Goal: Navigation & Orientation: Find specific page/section

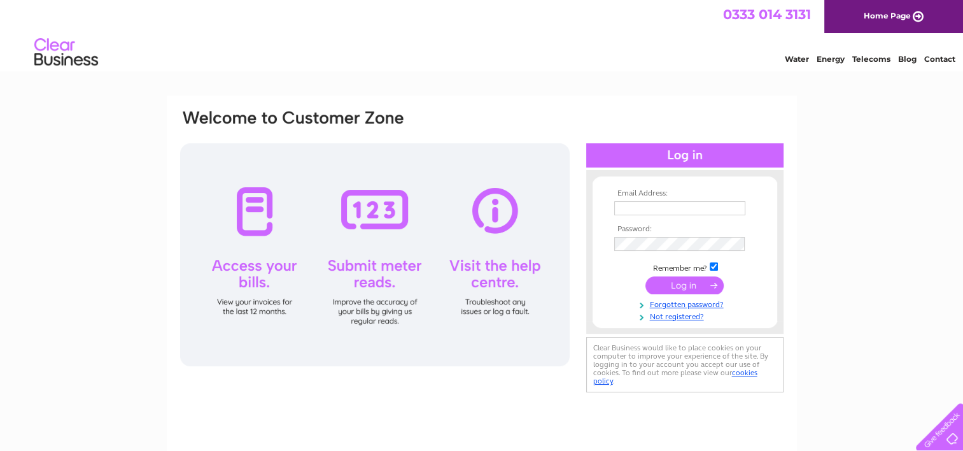
click at [677, 206] on input "text" at bounding box center [679, 208] width 131 height 14
type input "info@thesoulvillesteakhouse.co.uk"
click at [645, 277] on input "submit" at bounding box center [684, 286] width 78 height 18
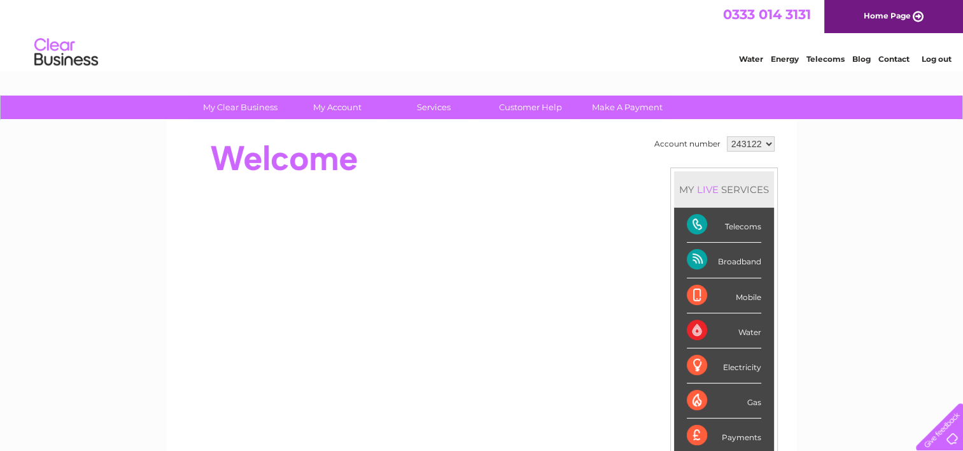
click at [770, 141] on select "243122 332147" at bounding box center [751, 143] width 48 height 15
select select "332147"
click at [727, 136] on select "243122 332147" at bounding box center [751, 143] width 48 height 15
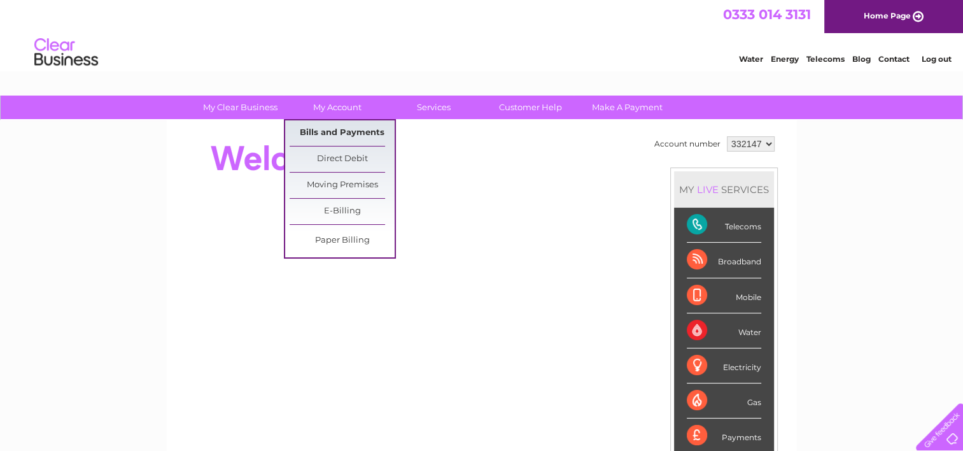
click at [346, 127] on link "Bills and Payments" at bounding box center [342, 132] width 105 height 25
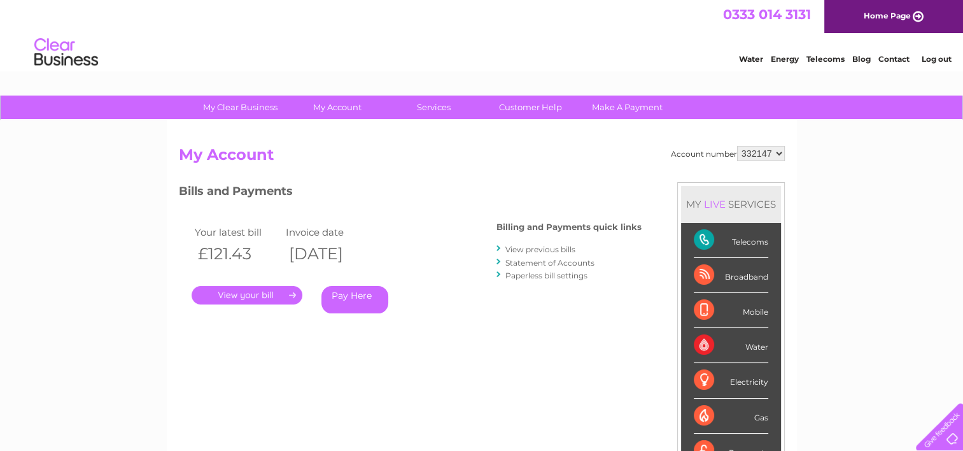
click at [897, 59] on link "Contact" at bounding box center [893, 59] width 31 height 10
